Goal: Understand process/instructions: Learn how to perform a task or action

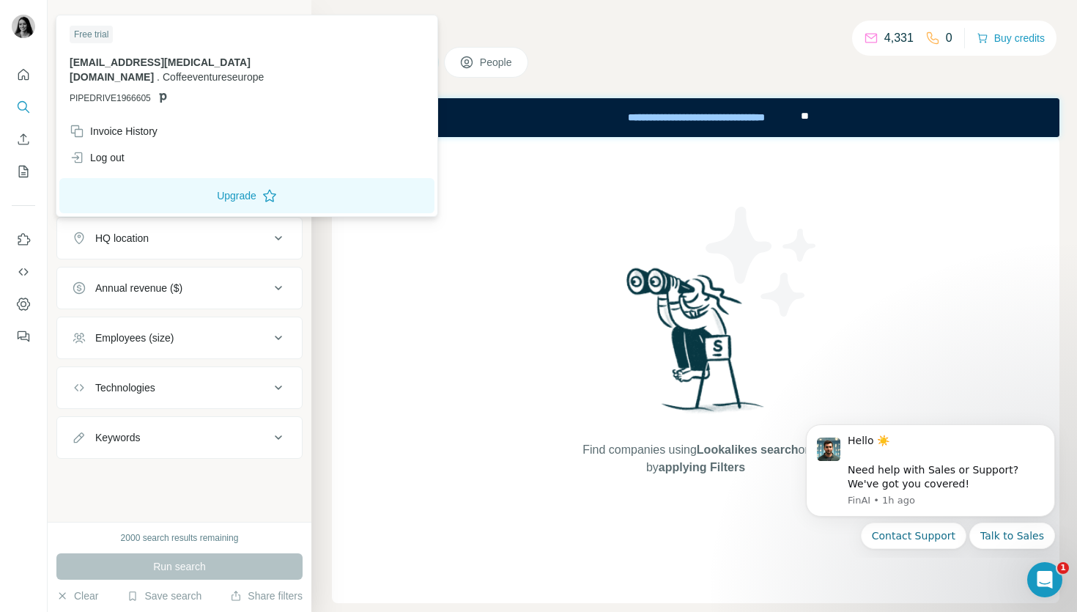
click at [25, 21] on img at bounding box center [23, 26] width 23 height 23
click at [38, 29] on div at bounding box center [25, 28] width 42 height 48
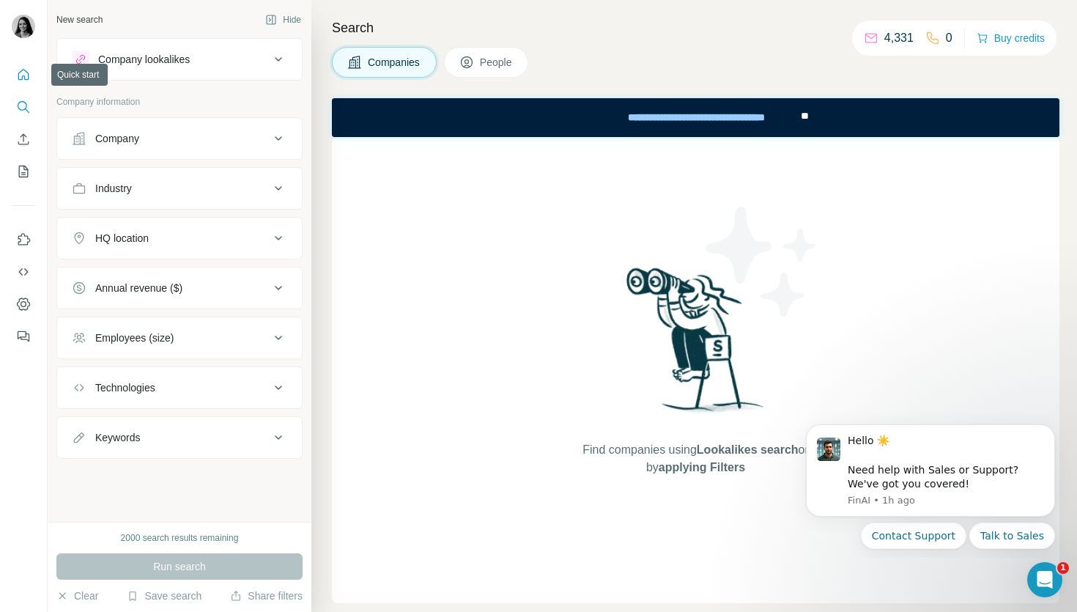
click at [13, 79] on button "Quick start" at bounding box center [23, 75] width 23 height 26
